Goal: Task Accomplishment & Management: Complete application form

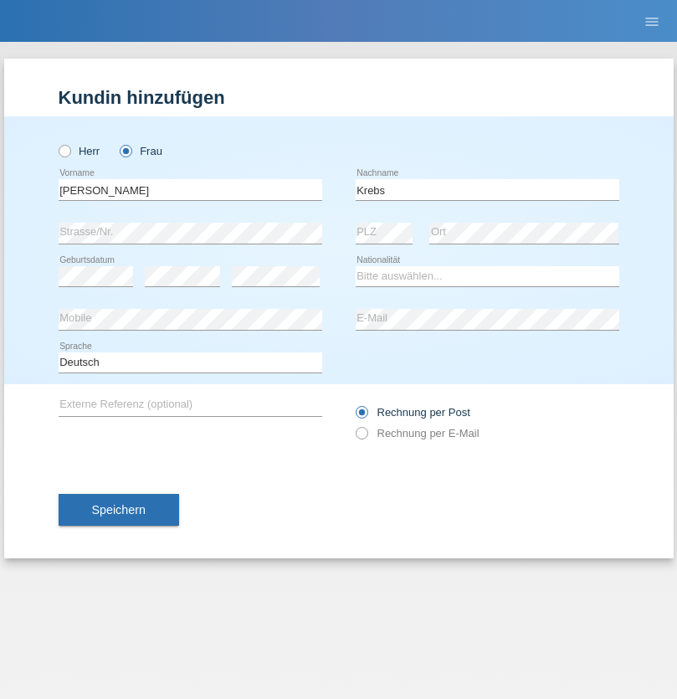
type input "Krebs"
select select "CH"
select select "en"
radio input "true"
click at [190, 189] on input "text" at bounding box center [191, 189] width 264 height 21
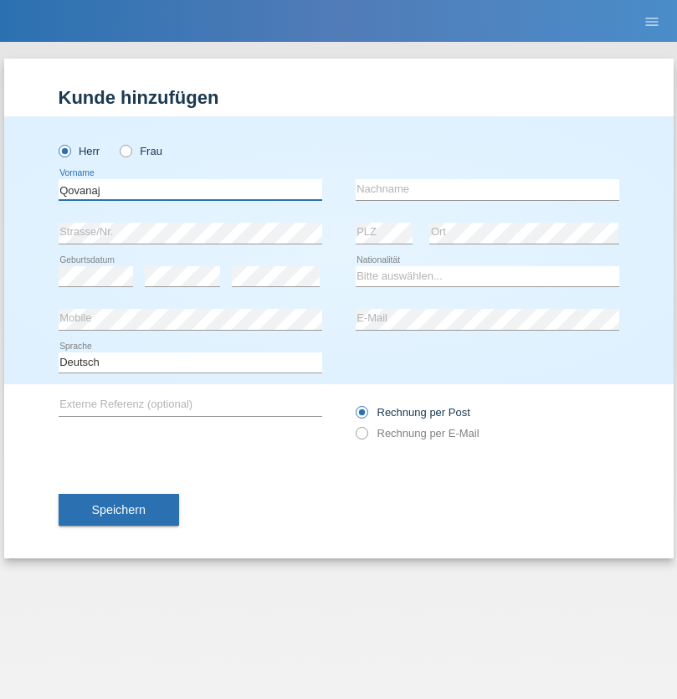
type input "Qovanaj"
click at [487, 189] on input "text" at bounding box center [488, 189] width 264 height 21
type input "Shaban"
select select "CH"
radio input "true"
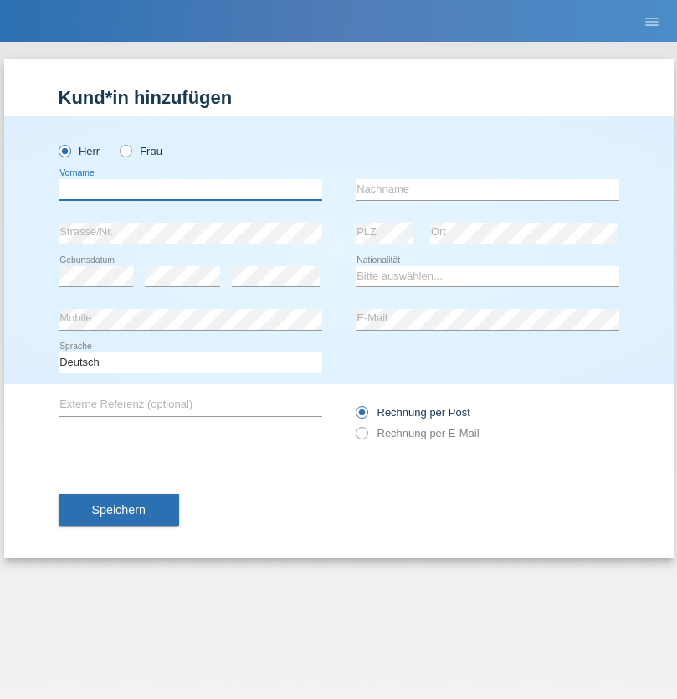
click at [190, 189] on input "text" at bounding box center [191, 189] width 264 height 21
type input "Darius"
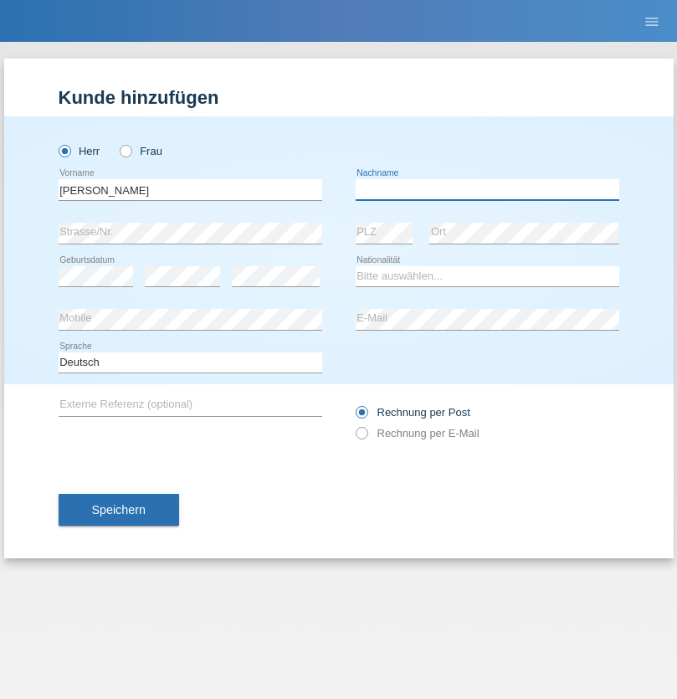
click at [487, 189] on input "text" at bounding box center [488, 189] width 264 height 21
type input "KONIETZNY"
select select "CH"
radio input "true"
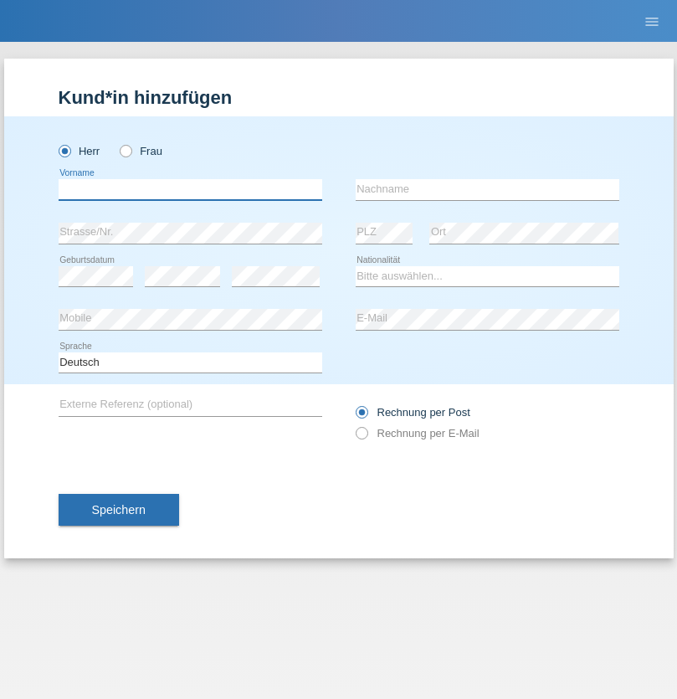
click at [190, 189] on input "text" at bounding box center [191, 189] width 264 height 21
type input "firat"
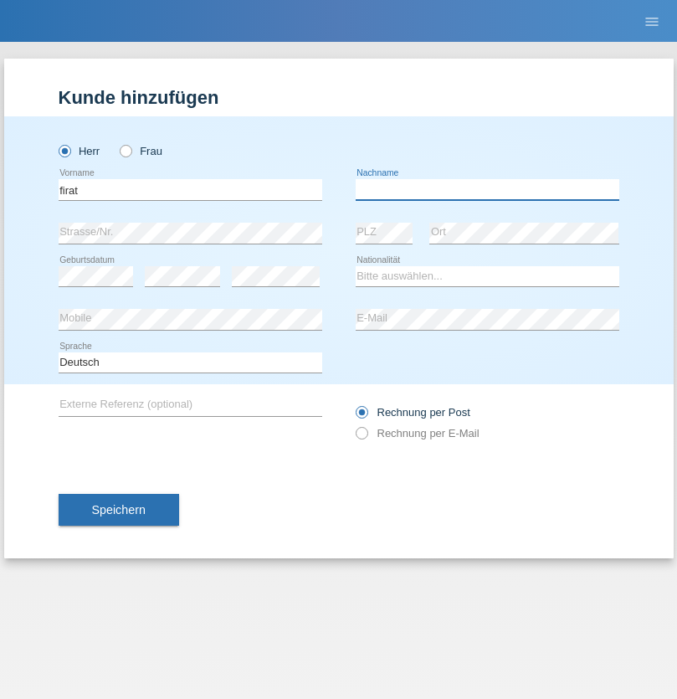
click at [487, 189] on input "text" at bounding box center [488, 189] width 264 height 21
type input "kara"
select select "CH"
radio input "true"
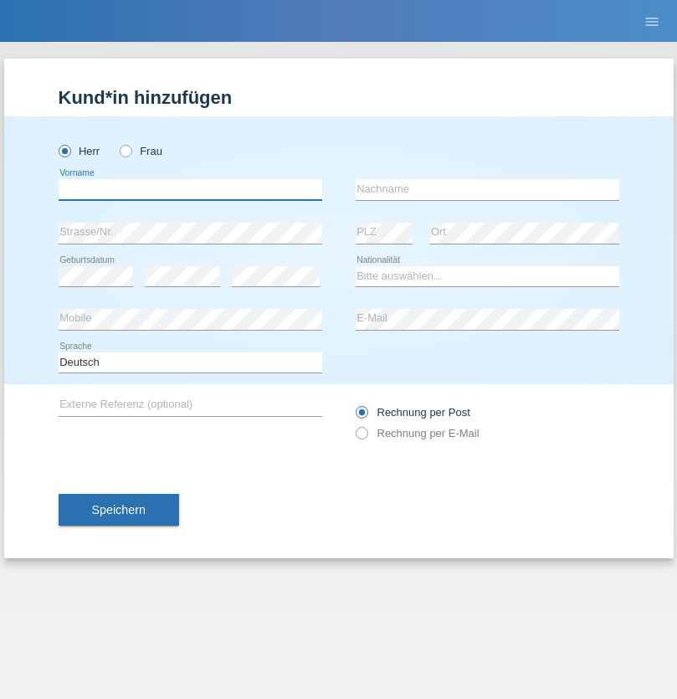
click at [190, 189] on input "text" at bounding box center [191, 189] width 264 height 21
type input "Gigov"
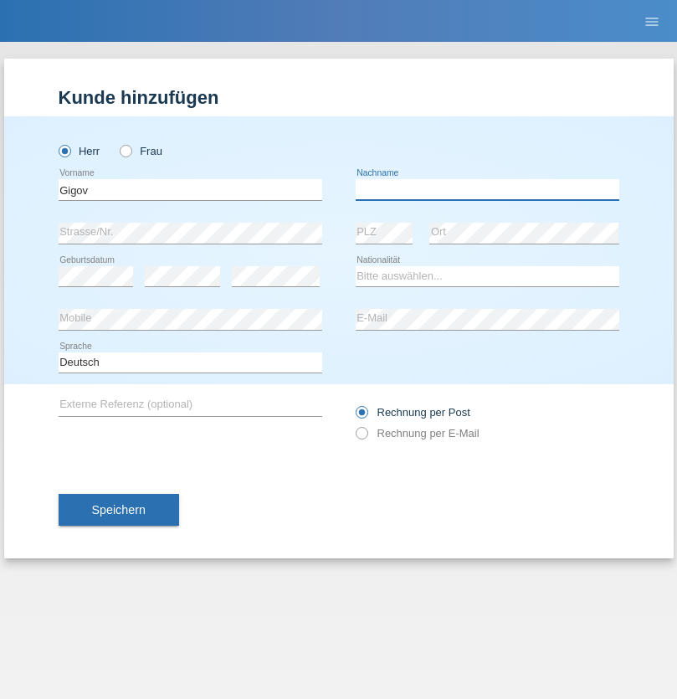
click at [487, 189] on input "text" at bounding box center [488, 189] width 264 height 21
type input "Zhan"
select select "BG"
select select "C"
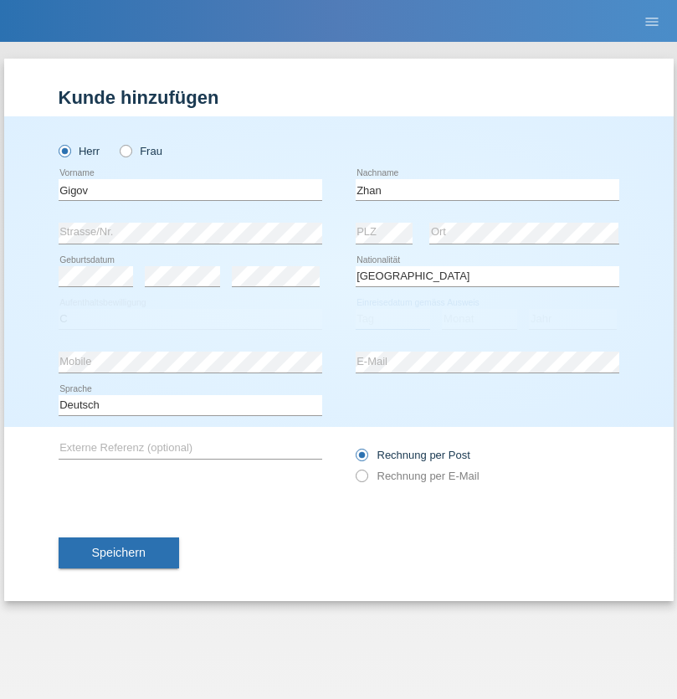
select select "23"
select select "10"
select select "2021"
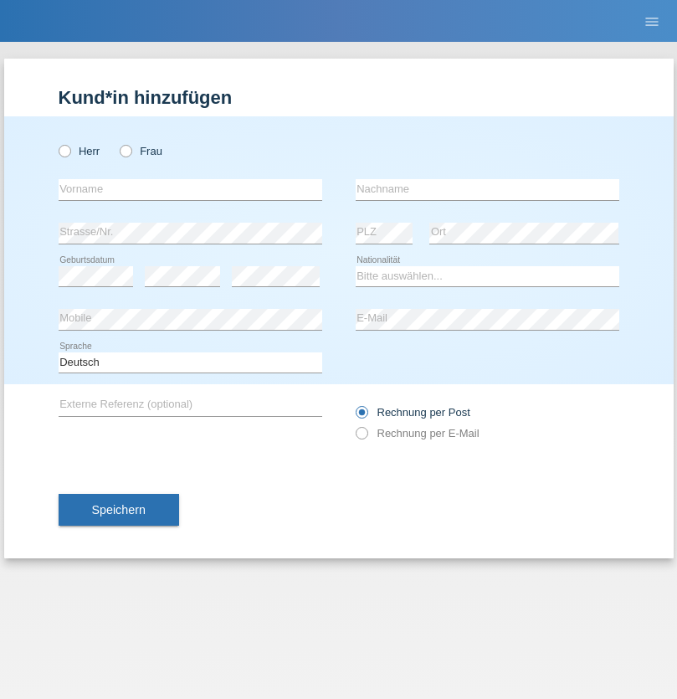
radio input "true"
click at [190, 189] on input "text" at bounding box center [191, 189] width 264 height 21
type input "Amand"
click at [487, 189] on input "text" at bounding box center [488, 189] width 264 height 21
type input "Pires"
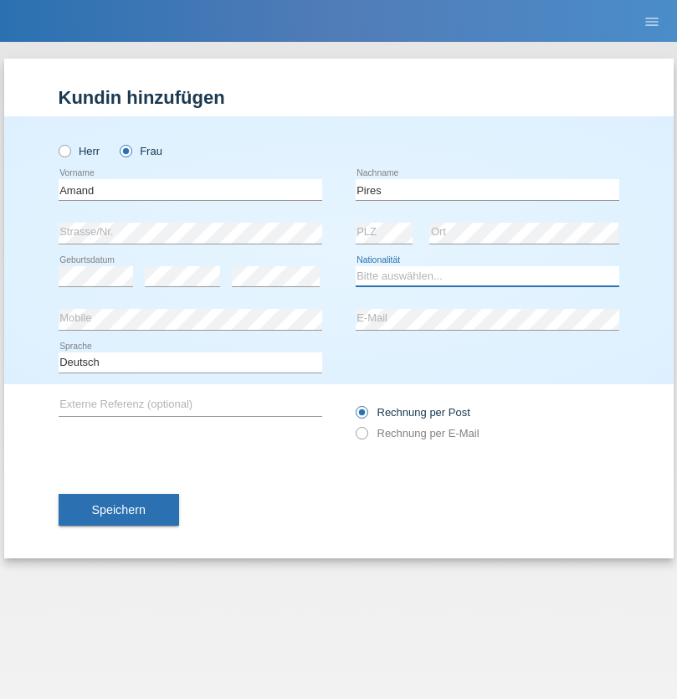
select select "CH"
radio input "true"
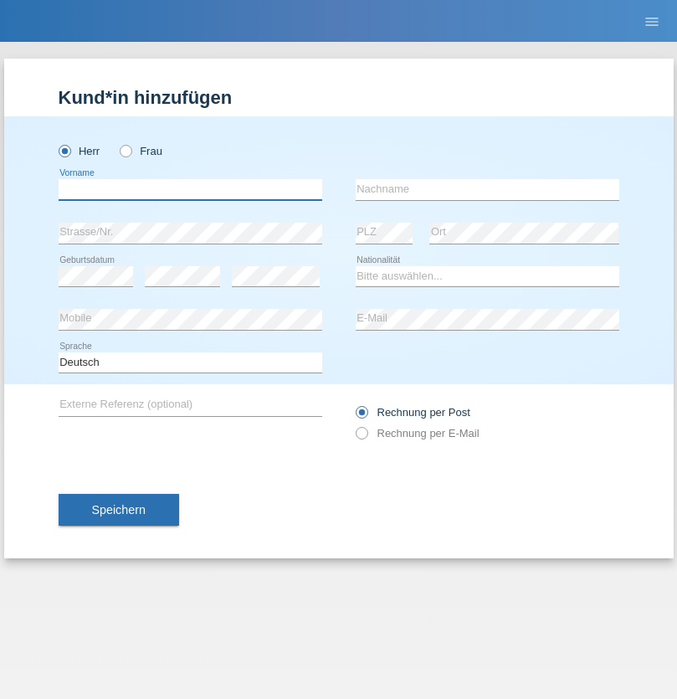
click at [190, 189] on input "text" at bounding box center [191, 189] width 264 height 21
type input "[PERSON_NAME]"
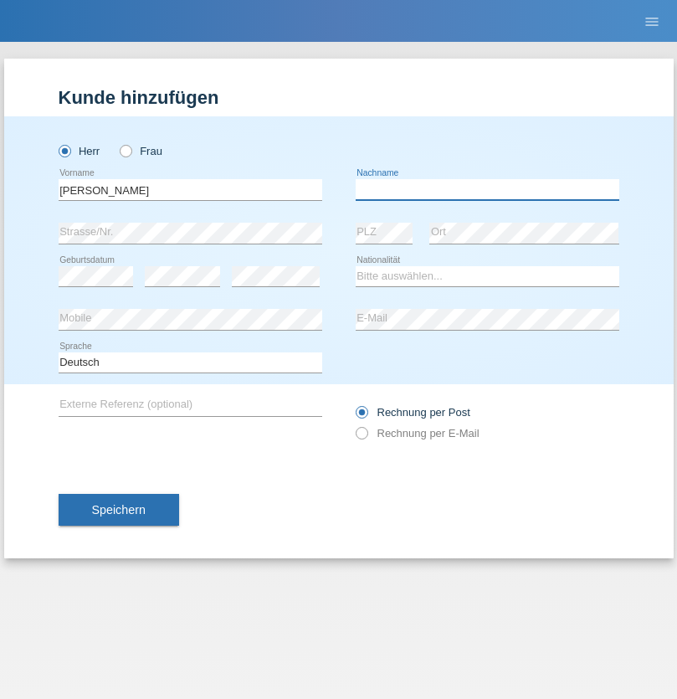
click at [487, 189] on input "text" at bounding box center [488, 189] width 264 height 21
type input "Saidi"
select select "CH"
radio input "true"
click at [190, 189] on input "text" at bounding box center [191, 189] width 264 height 21
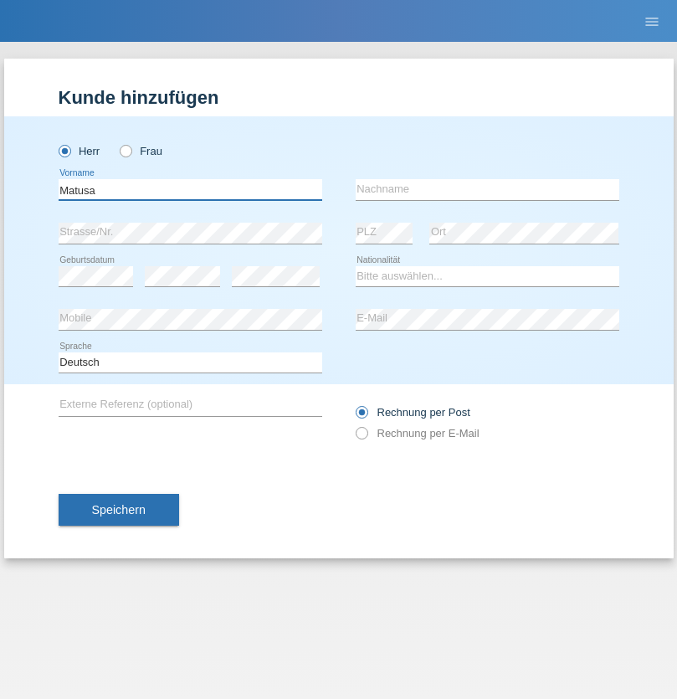
type input "Matusa"
click at [487, 189] on input "text" at bounding box center [488, 189] width 264 height 21
type input "[PERSON_NAME]"
select select "OM"
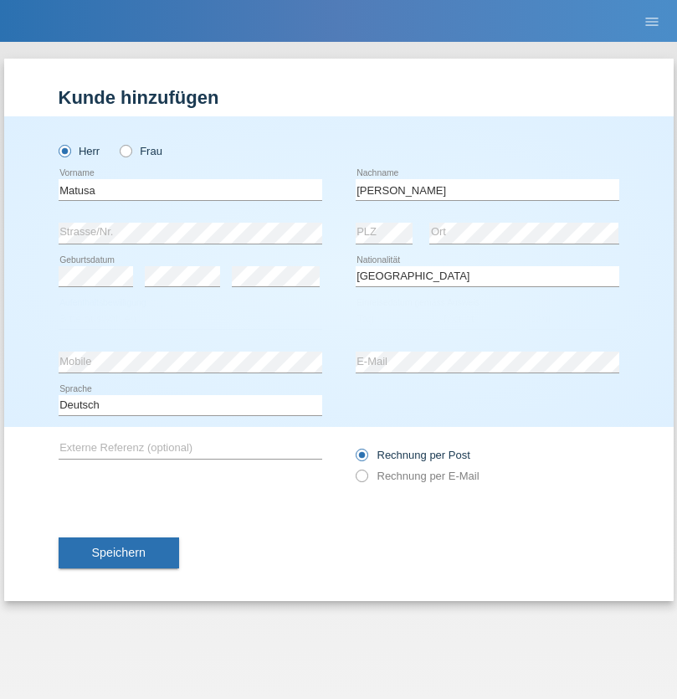
select select "C"
select select "01"
select select "06"
select select "2016"
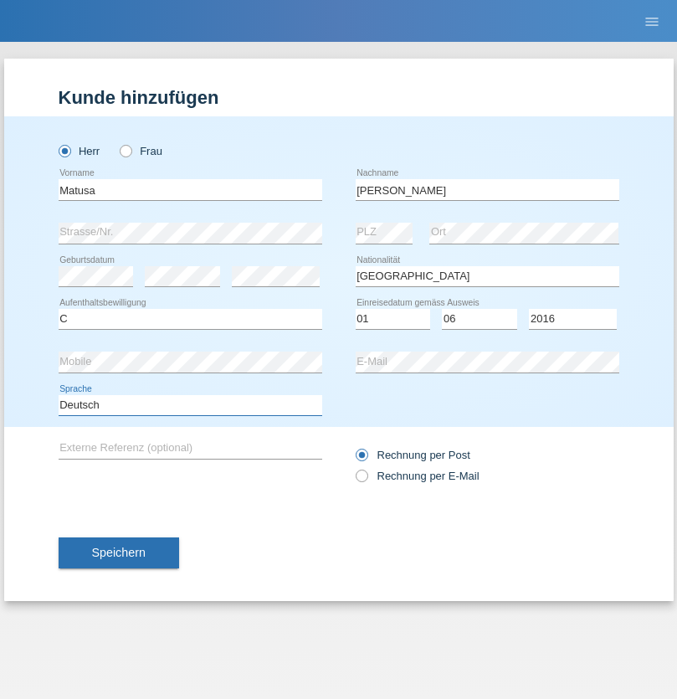
select select "en"
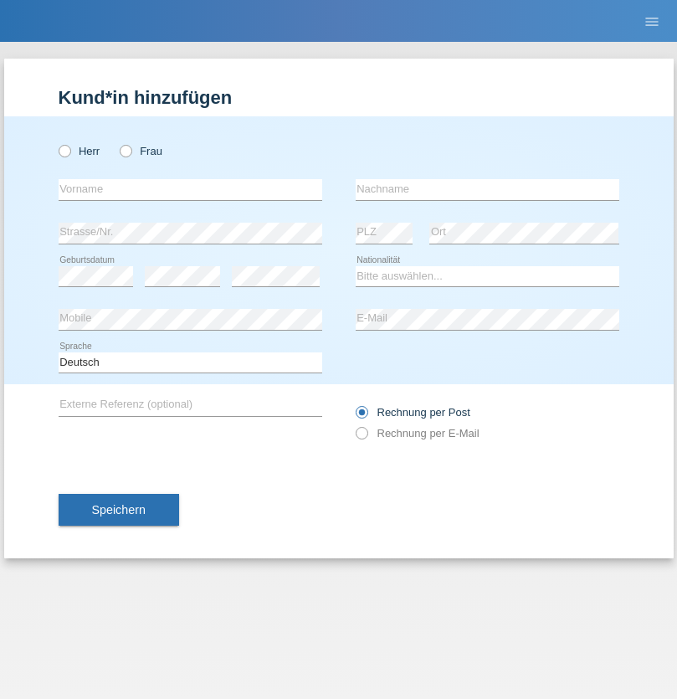
radio input "true"
click at [190, 189] on input "text" at bounding box center [191, 189] width 264 height 21
type input "Edinson Maurício"
click at [487, 189] on input "text" at bounding box center [488, 189] width 264 height 21
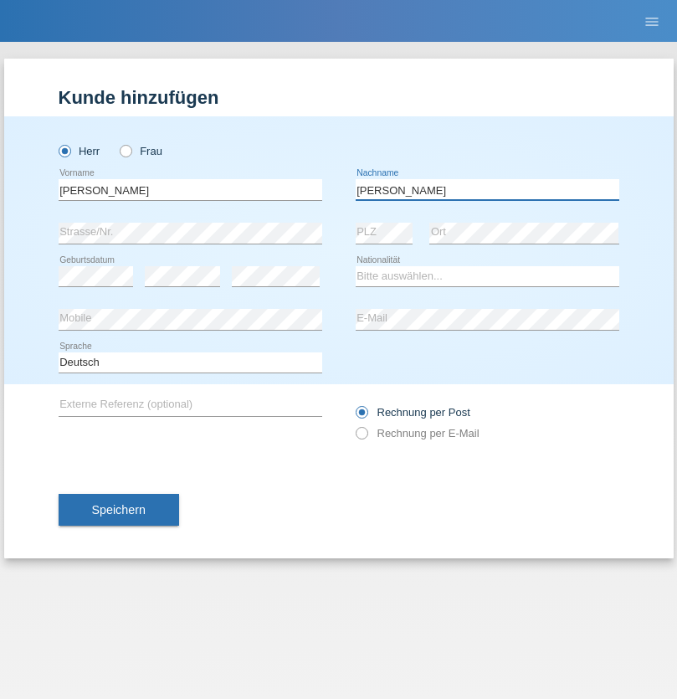
type input "Branquinho Alexander"
select select "PT"
select select "C"
select select "23"
select select "08"
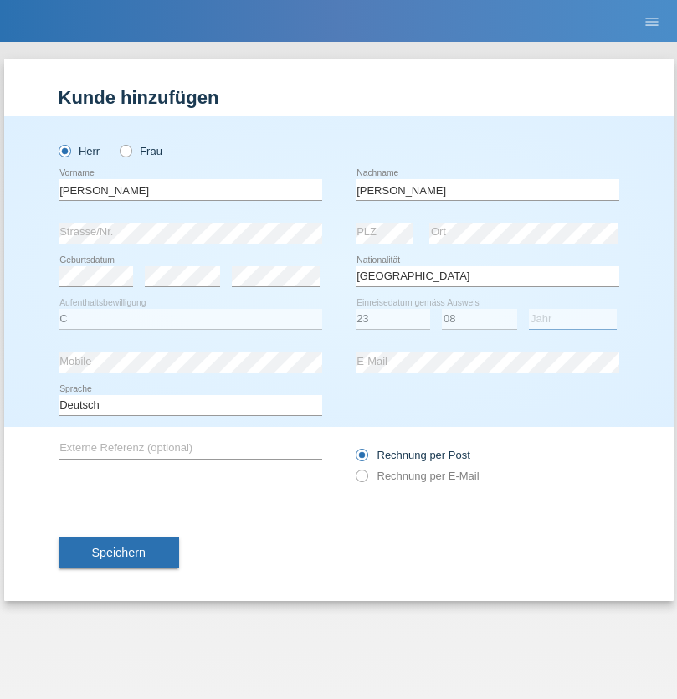
select select "2021"
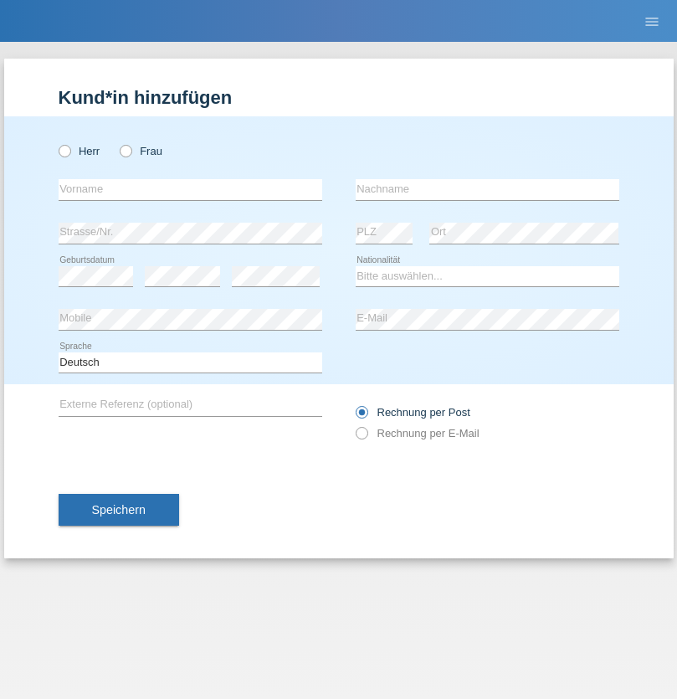
radio input "true"
click at [190, 189] on input "text" at bounding box center [191, 189] width 264 height 21
type input "Luca"
click at [487, 189] on input "text" at bounding box center [488, 189] width 264 height 21
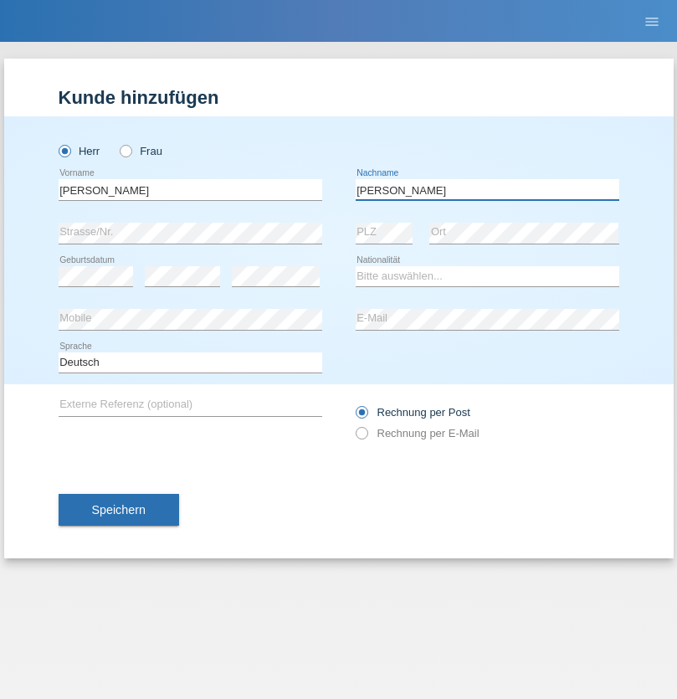
type input "Meier"
select select "CH"
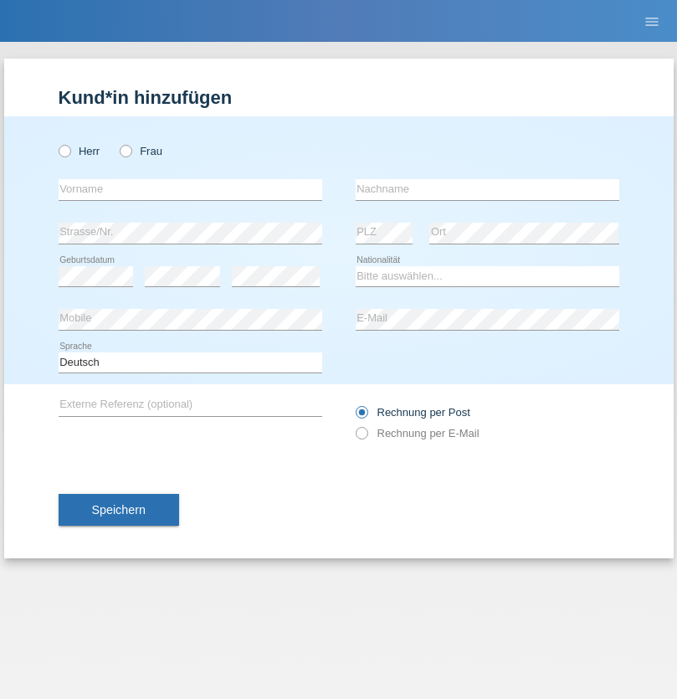
radio input "true"
click at [190, 189] on input "text" at bounding box center [191, 189] width 264 height 21
type input "Szilvia"
click at [487, 189] on input "text" at bounding box center [488, 189] width 264 height 21
type input "Olakh"
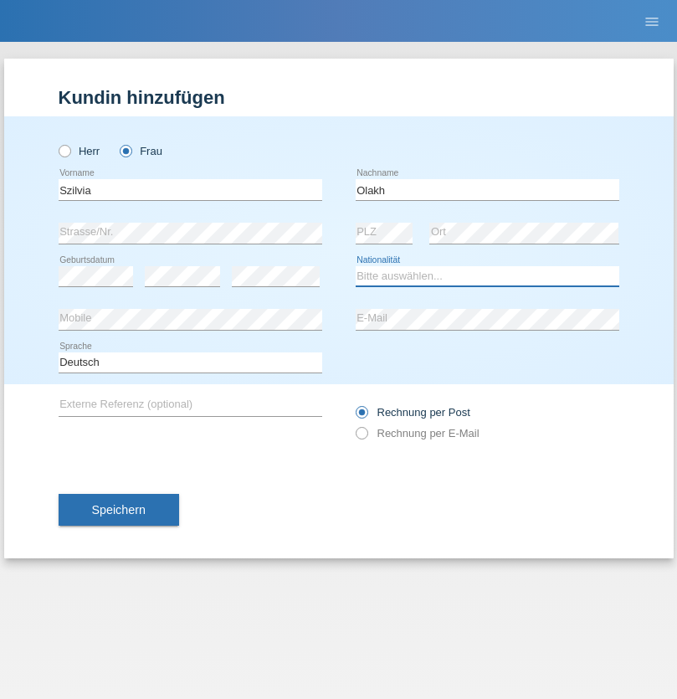
select select "UA"
select select "C"
select select "14"
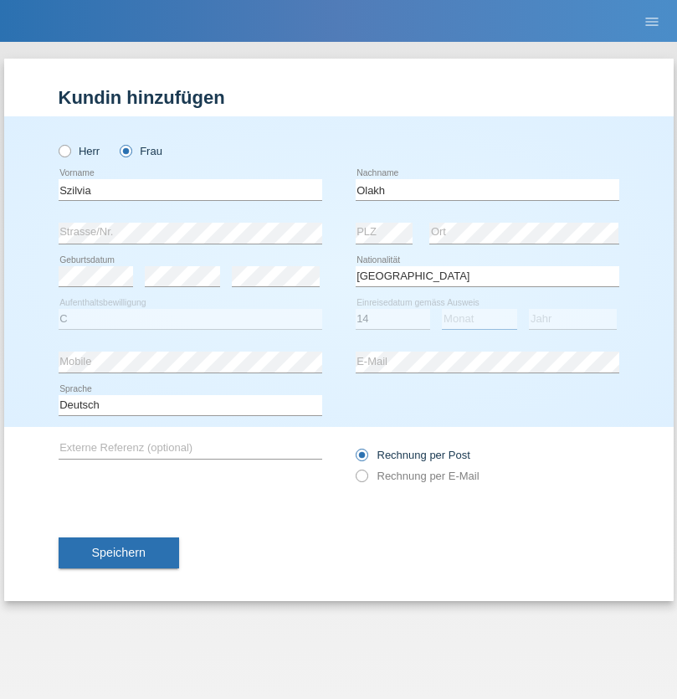
select select "09"
select select "2021"
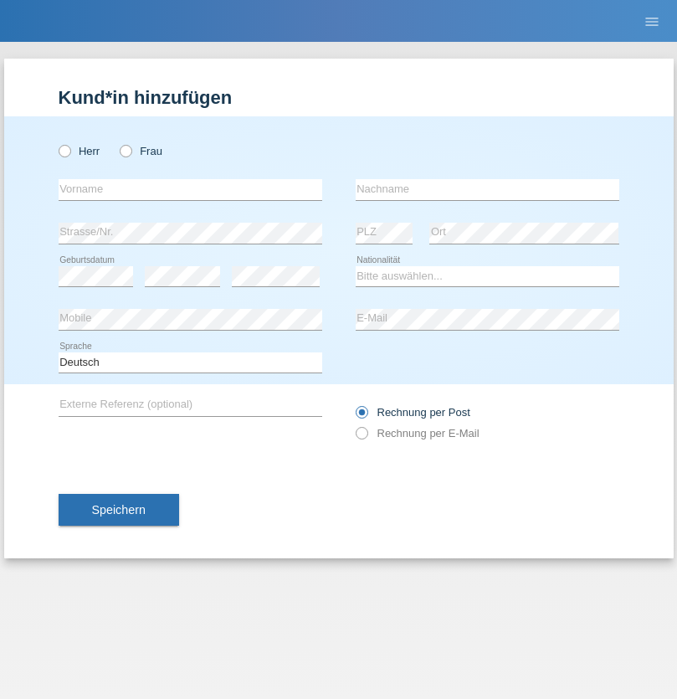
radio input "true"
click at [190, 189] on input "text" at bounding box center [191, 189] width 264 height 21
type input "Asrit"
click at [487, 189] on input "text" at bounding box center [488, 189] width 264 height 21
type input "Kupa"
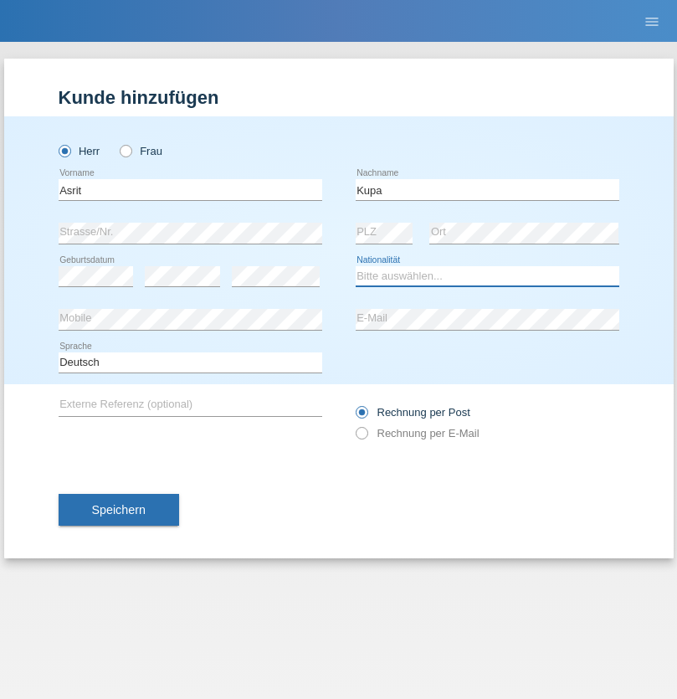
select select "MK"
select select "C"
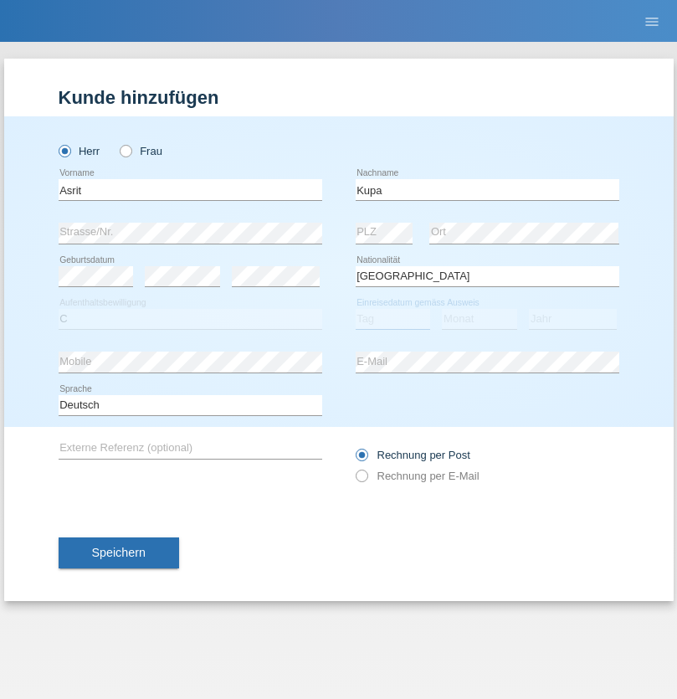
select select "27"
select select "05"
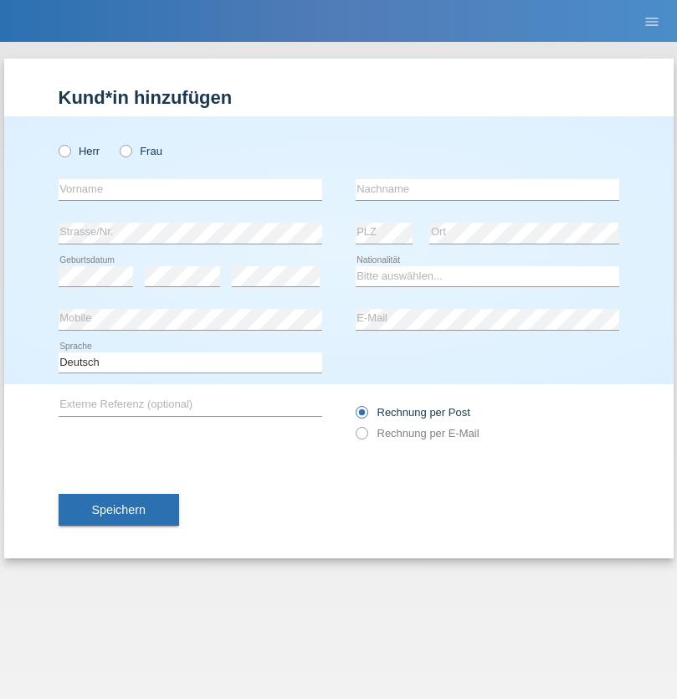
radio input "true"
click at [190, 189] on input "text" at bounding box center [191, 189] width 264 height 21
type input "[PERSON_NAME]"
click at [487, 189] on input "text" at bounding box center [488, 189] width 264 height 21
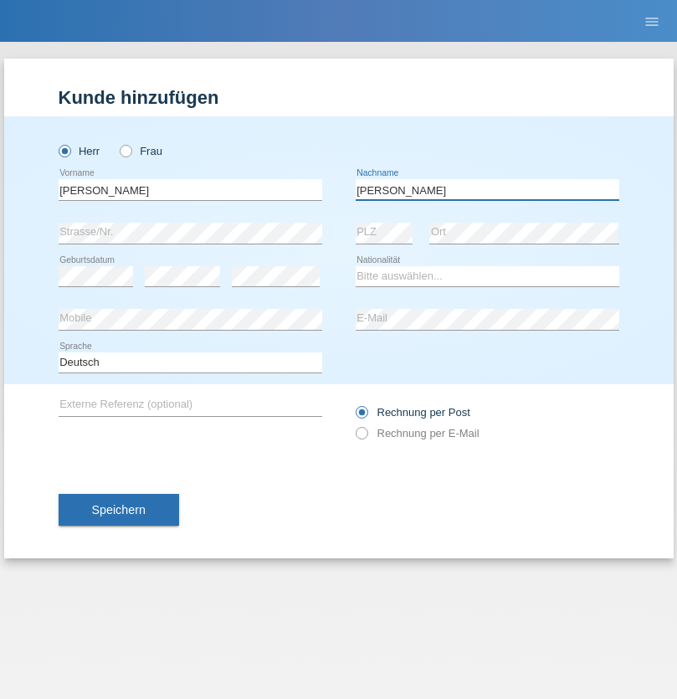
type input "[PERSON_NAME]"
select select "SY"
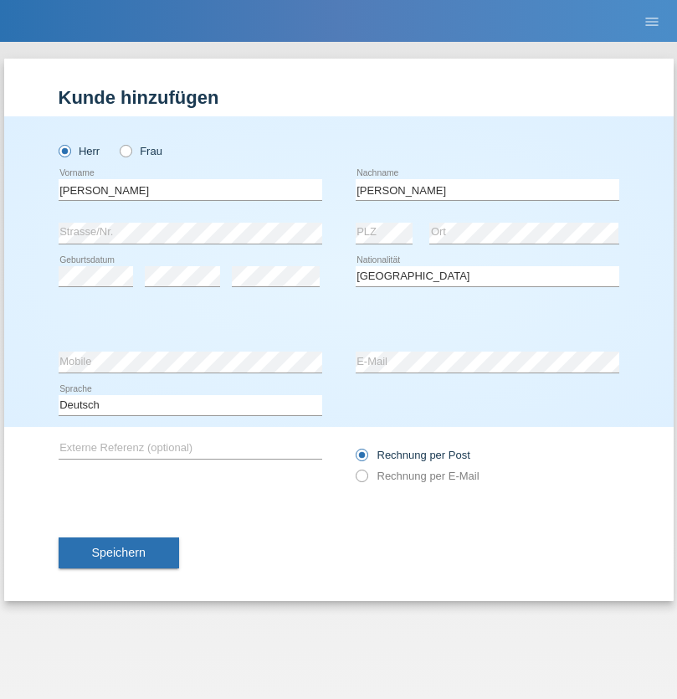
select select "C"
select select "14"
select select "09"
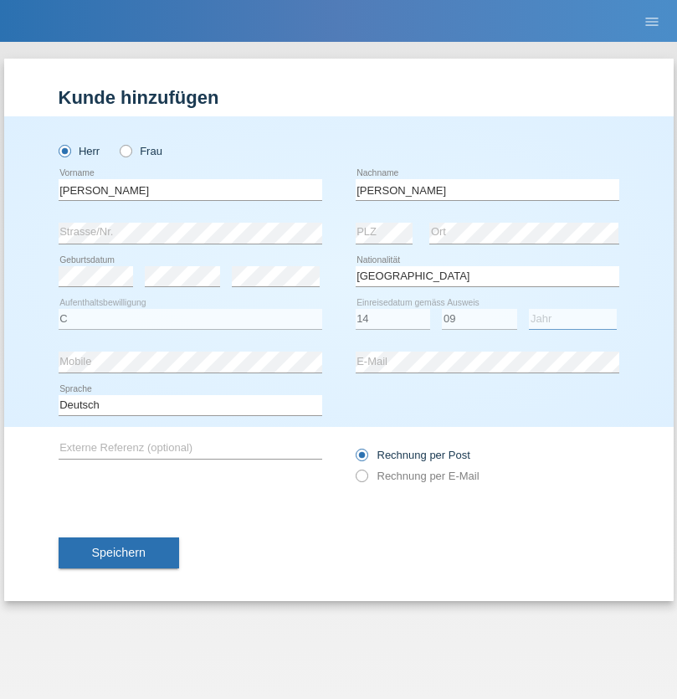
select select "2021"
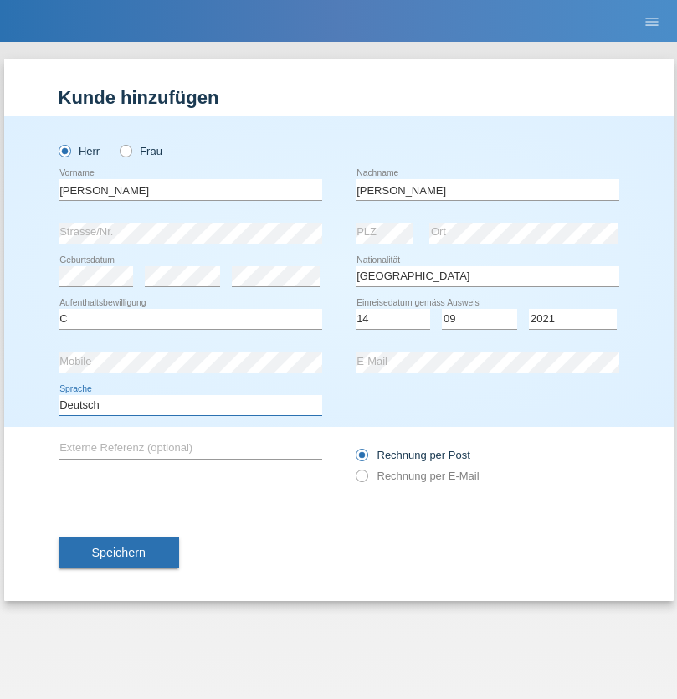
select select "en"
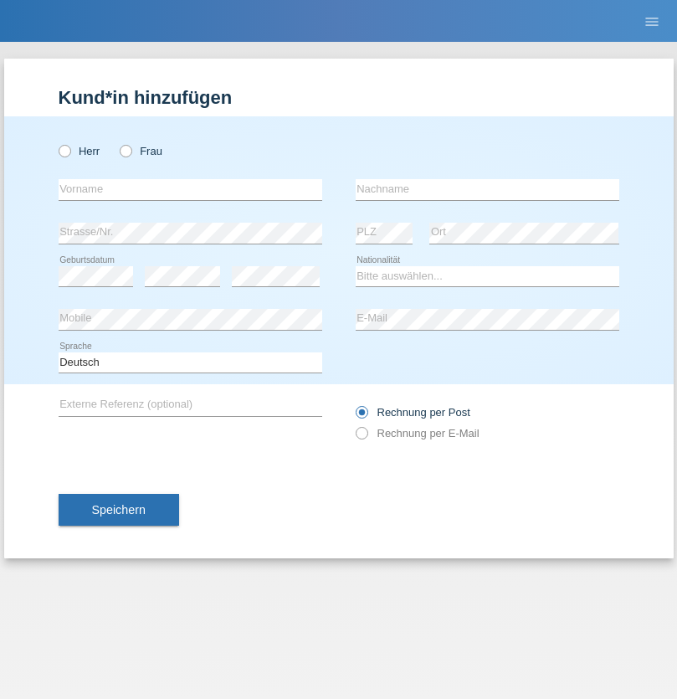
radio input "true"
select select "CH"
radio input "true"
click at [190, 189] on input "text" at bounding box center [191, 189] width 264 height 21
type input "[PERSON_NAME]"
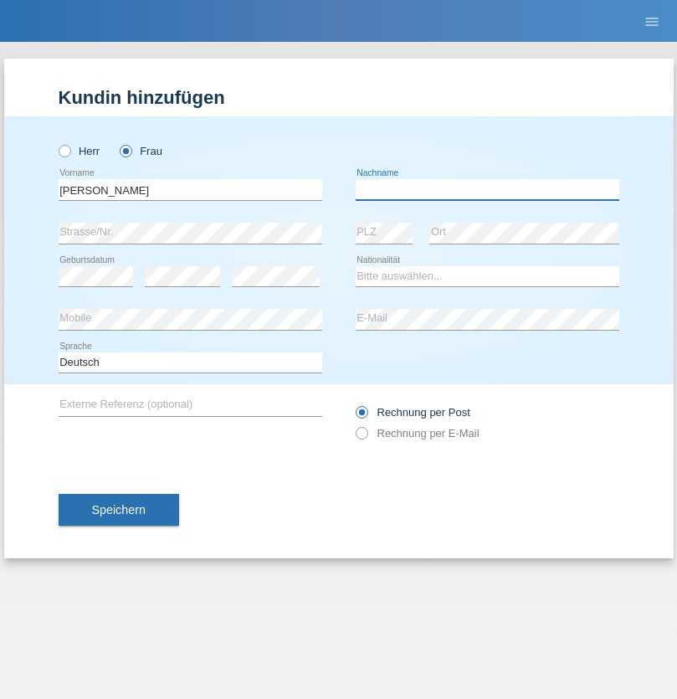
click at [487, 189] on input "text" at bounding box center [488, 189] width 264 height 21
type input "Bacic"
select select "CH"
